Goal: Navigation & Orientation: Find specific page/section

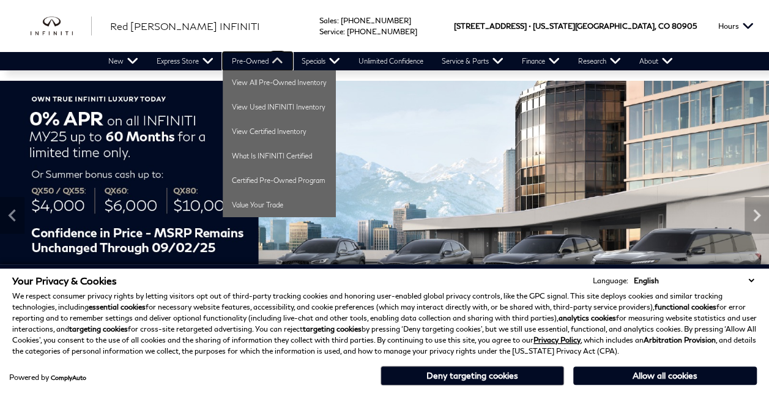
click at [260, 59] on link "Pre-Owned" at bounding box center [258, 61] width 70 height 18
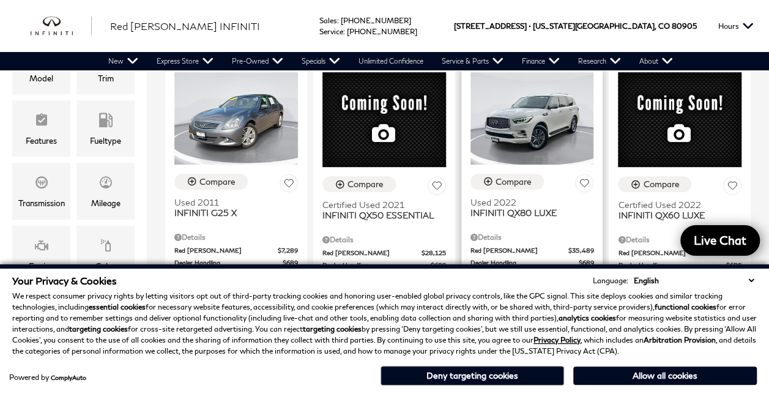
scroll to position [184, 0]
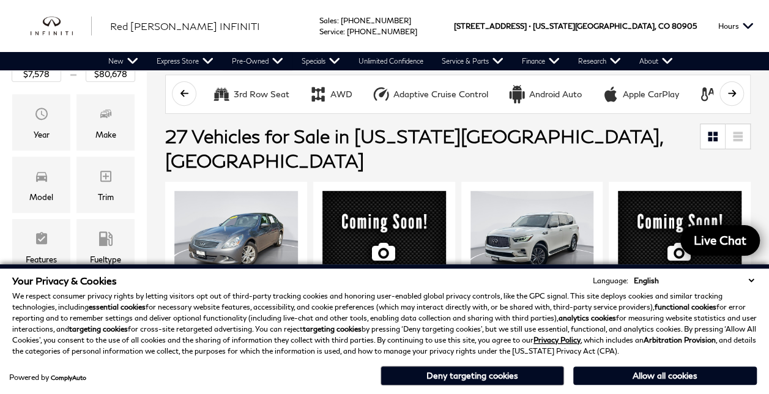
click at [749, 279] on select "English Spanish / Español English / United Kingdom Korean / 한국어 Vietnamese / Ti…" at bounding box center [694, 281] width 126 height 12
drag, startPoint x: 608, startPoint y: 118, endPoint x: 595, endPoint y: 140, distance: 26.3
click at [608, 118] on div "27 Vehicles for Sale in Colorado Springs, CO" at bounding box center [458, 148] width 622 height 61
click at [490, 383] on button "Deny targeting cookies" at bounding box center [473, 376] width 184 height 20
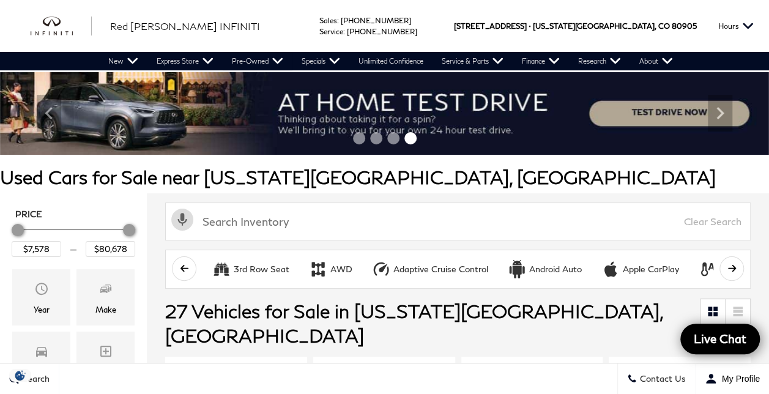
scroll to position [0, 0]
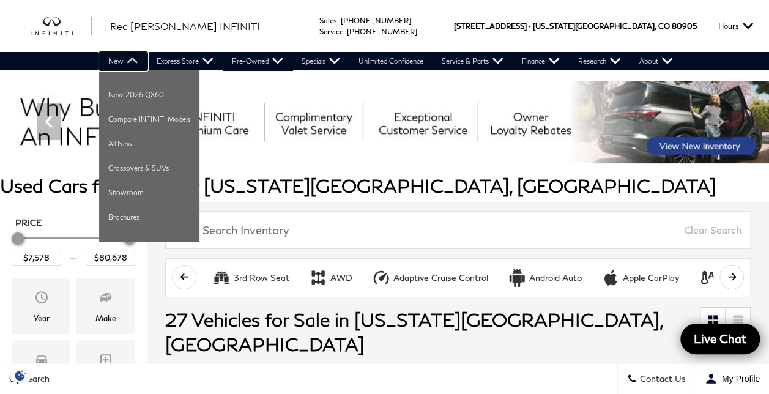
click at [127, 57] on link "New" at bounding box center [123, 61] width 48 height 18
